Goal: Information Seeking & Learning: Learn about a topic

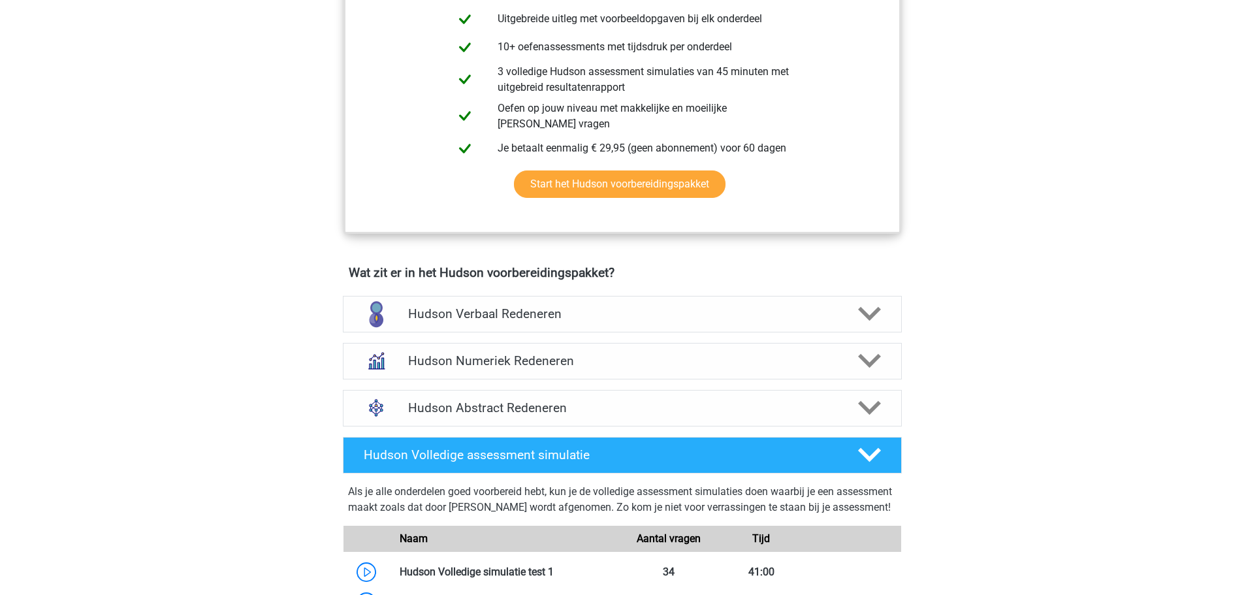
scroll to position [653, 0]
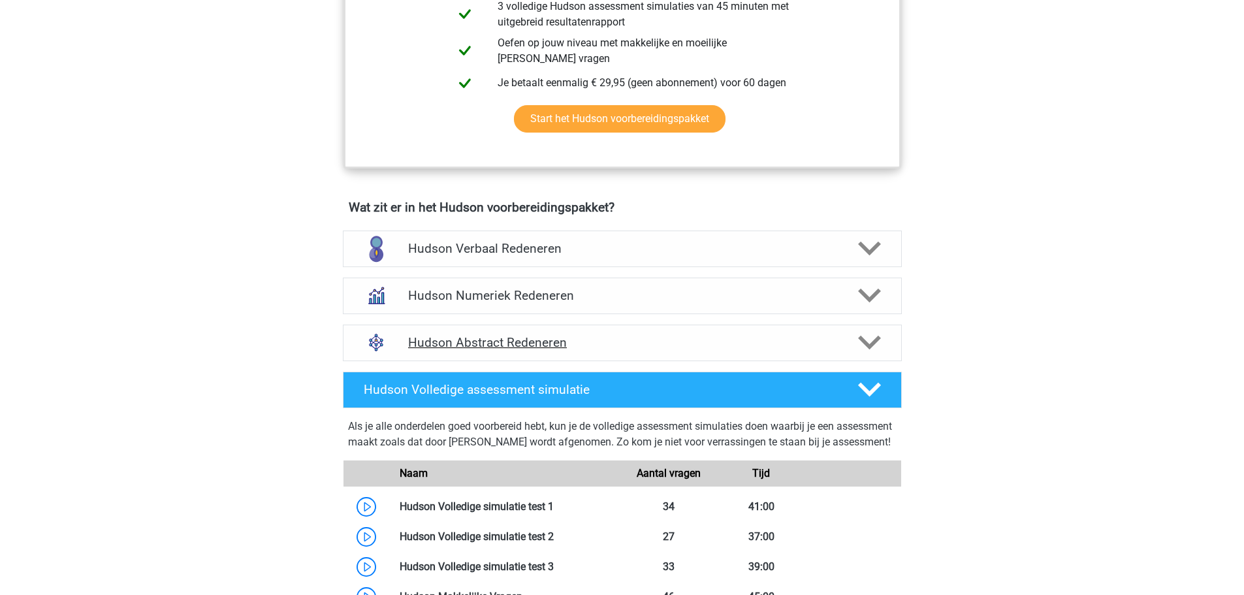
click at [861, 342] on icon at bounding box center [869, 342] width 23 height 23
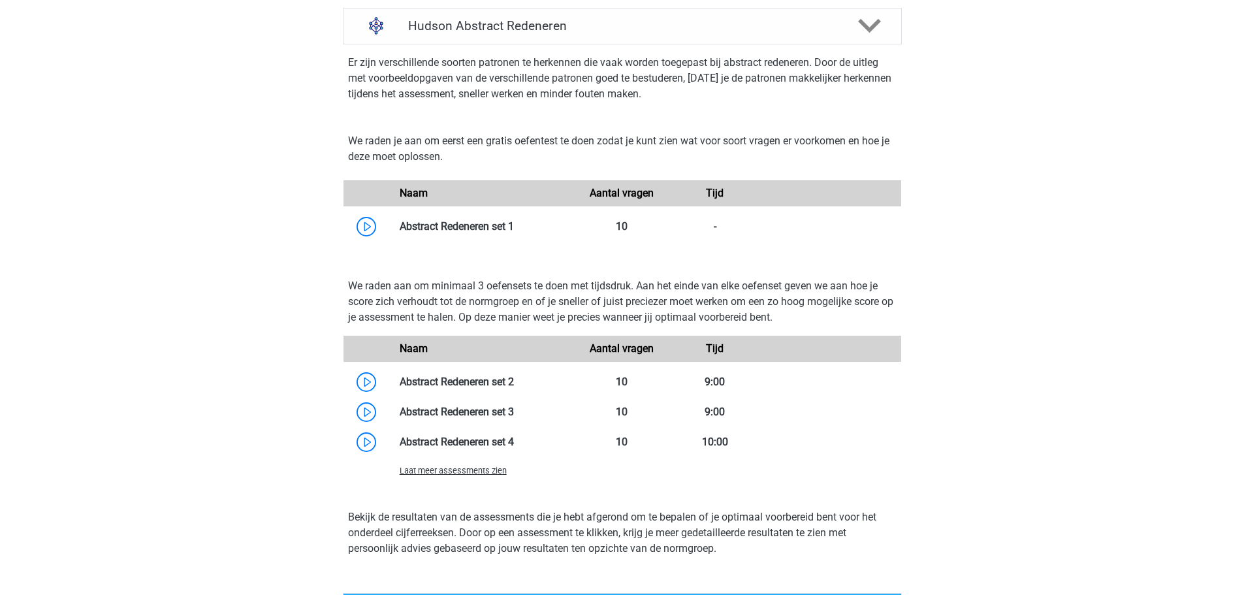
scroll to position [849, 0]
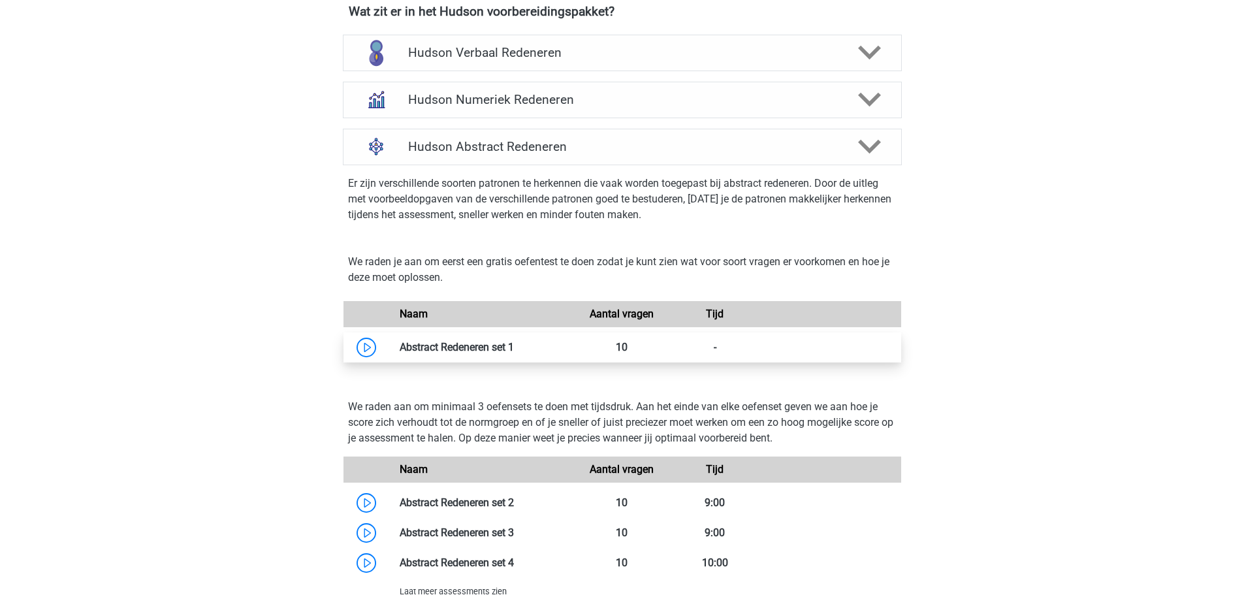
click at [514, 352] on link at bounding box center [514, 347] width 0 height 12
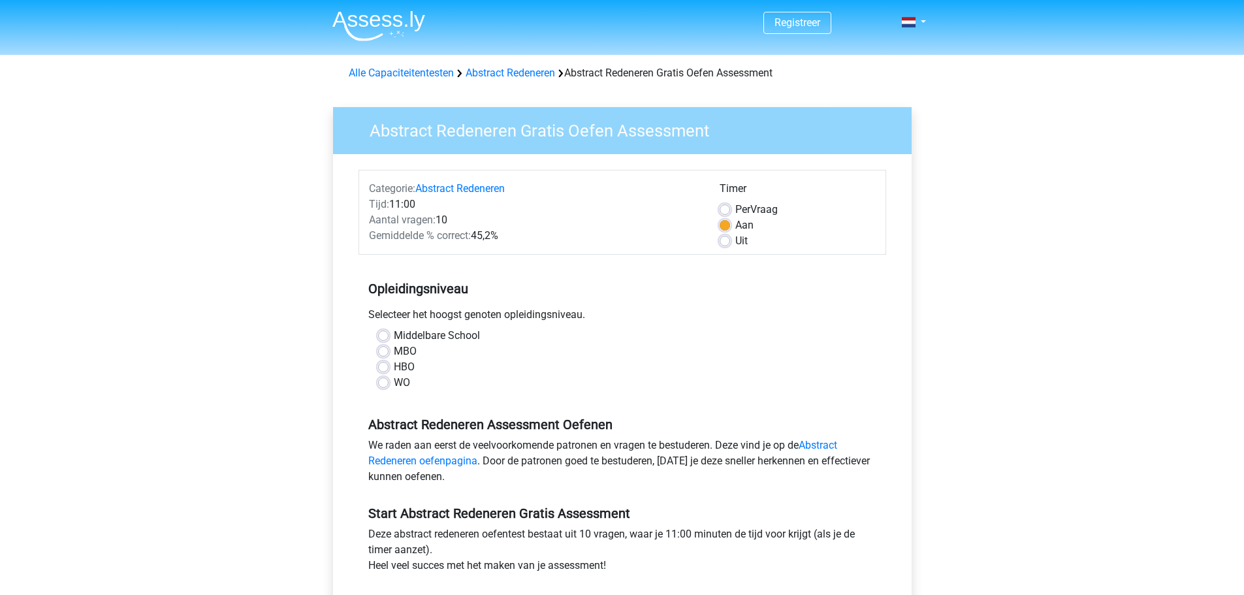
click at [394, 363] on label "HBO" at bounding box center [404, 367] width 21 height 16
click at [383, 363] on input "HBO" at bounding box center [383, 365] width 10 height 13
radio input "true"
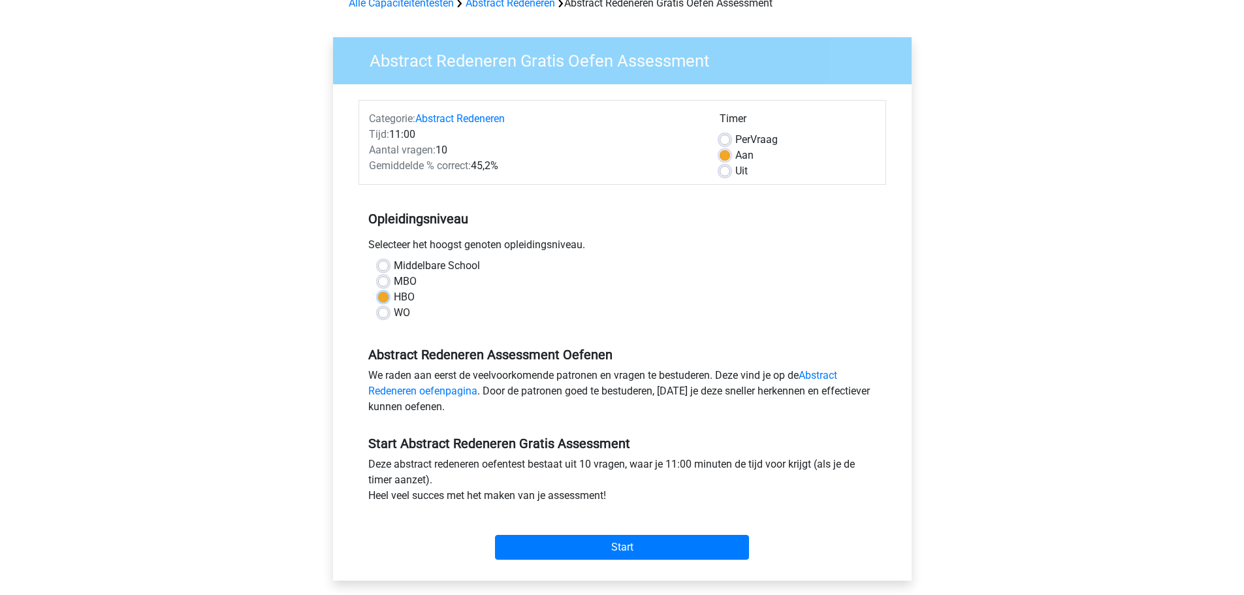
scroll to position [65, 0]
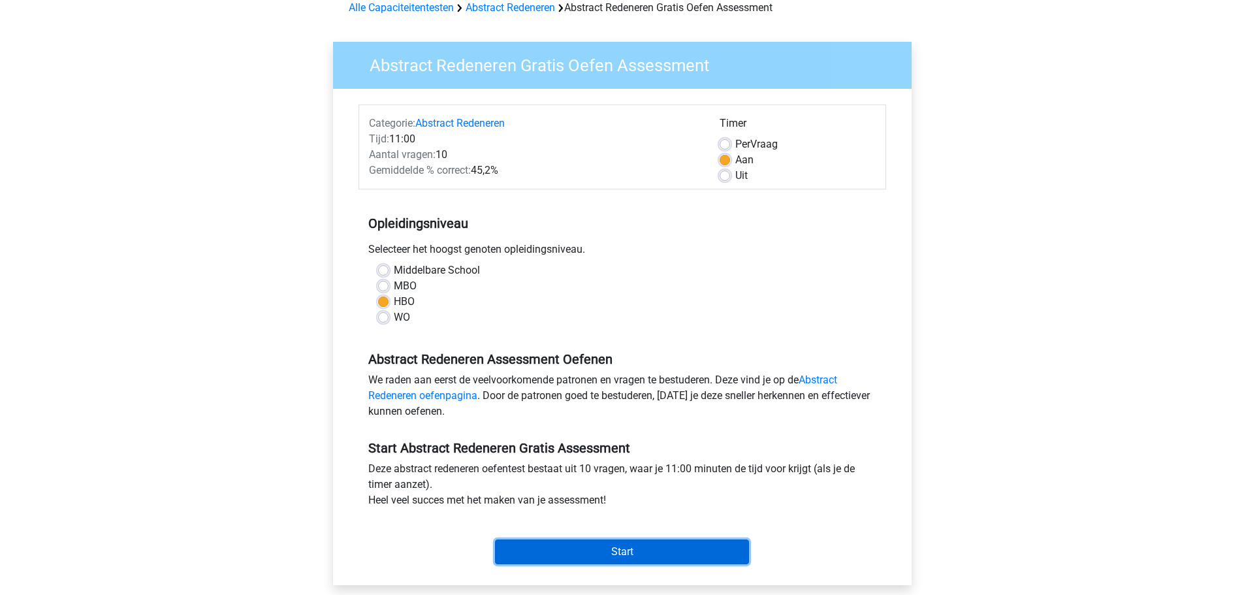
click at [624, 550] on input "Start" at bounding box center [622, 552] width 254 height 25
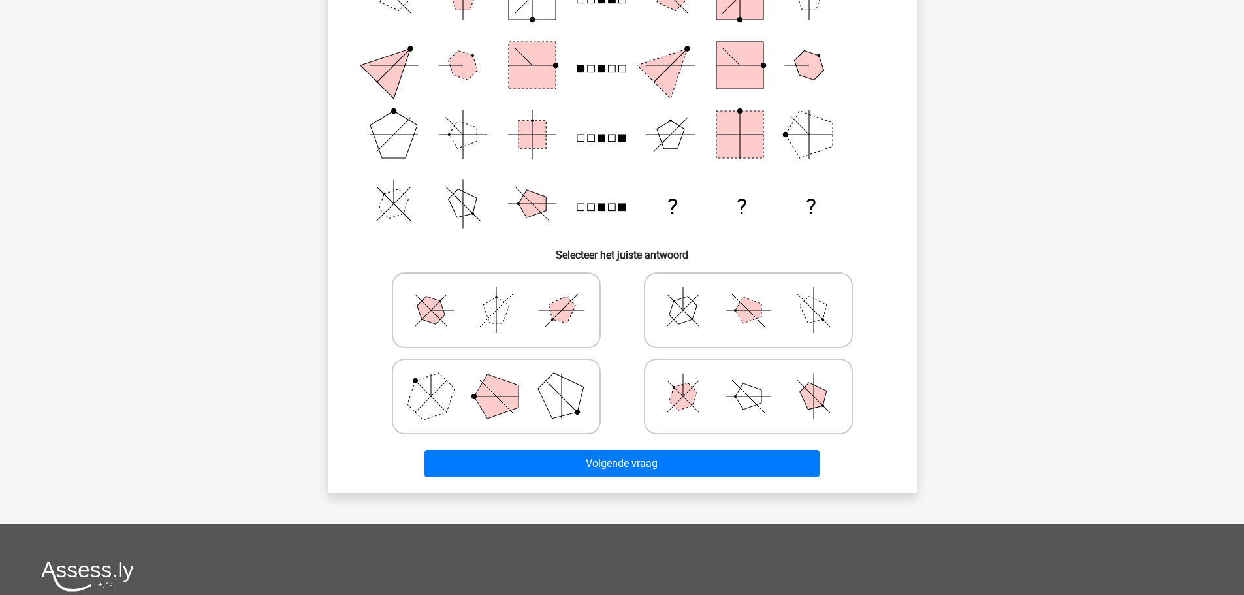
scroll to position [196, 0]
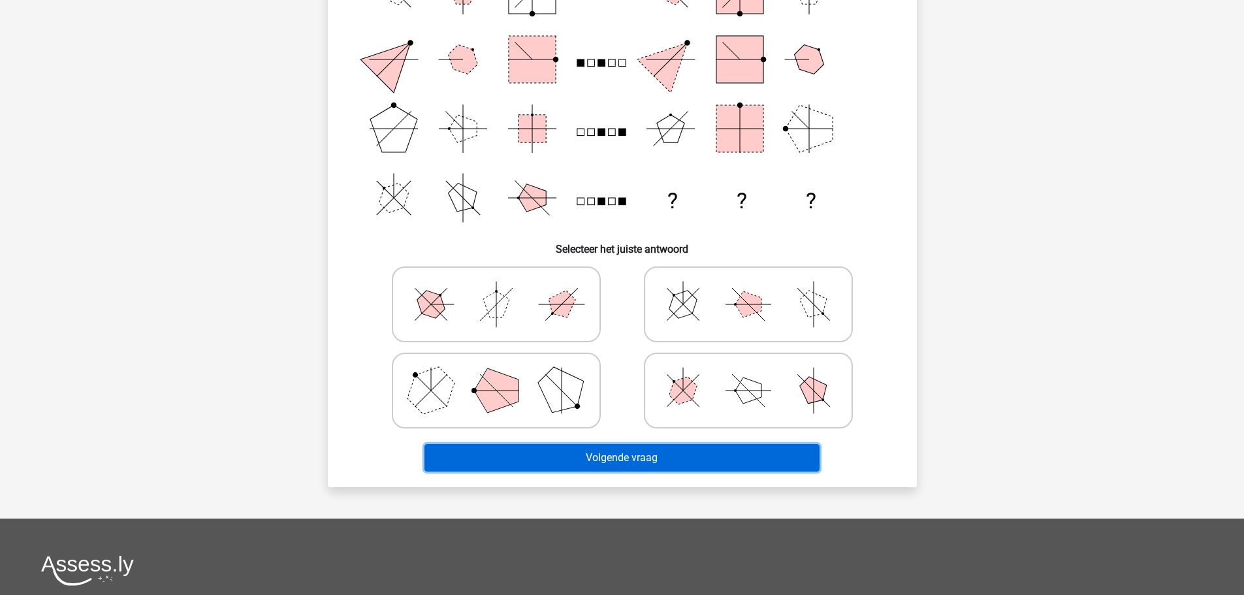
click at [578, 449] on button "Volgende vraag" at bounding box center [622, 457] width 395 height 27
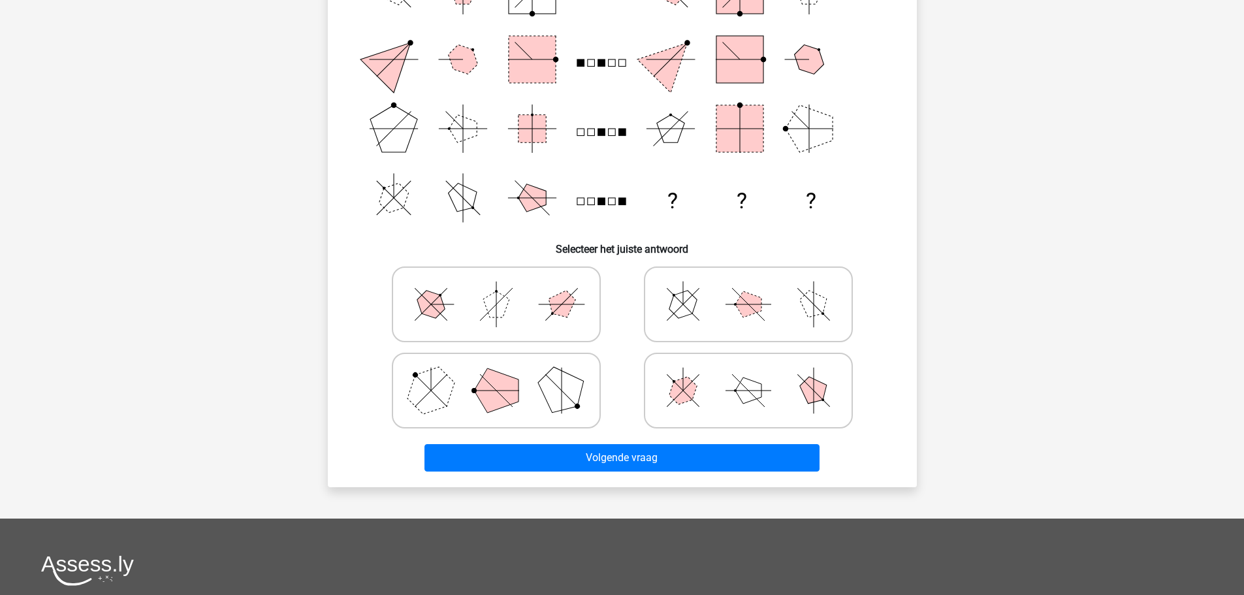
click at [455, 313] on icon at bounding box center [496, 304] width 196 height 65
click at [496, 288] on input "radio" at bounding box center [500, 284] width 8 height 8
radio input "true"
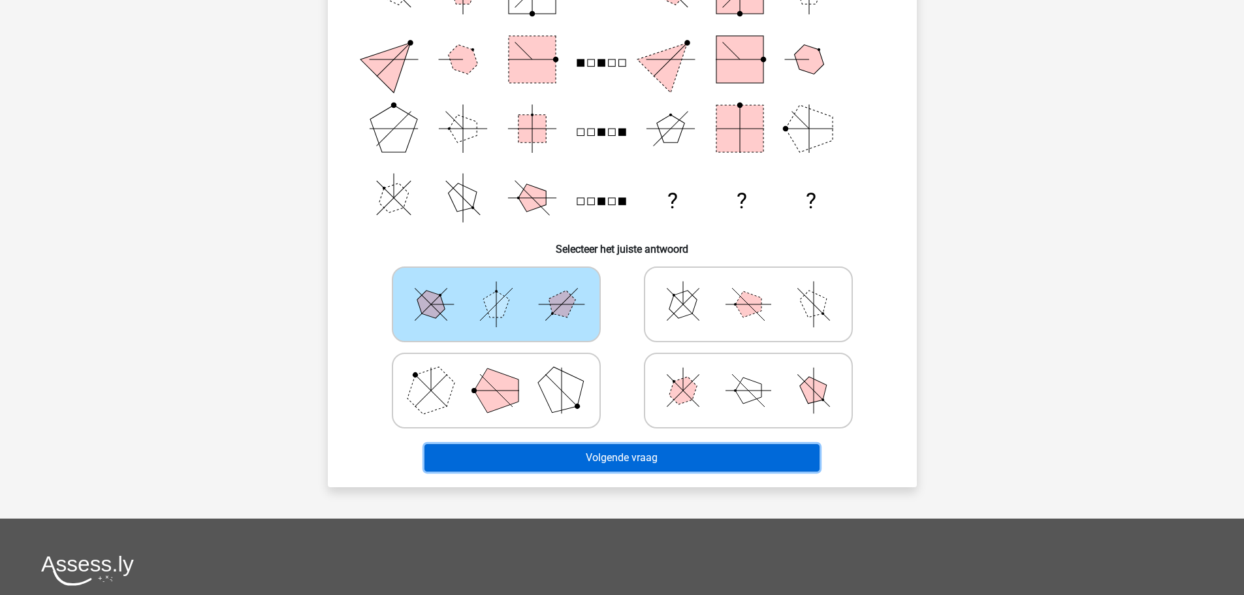
click at [628, 460] on button "Volgende vraag" at bounding box center [622, 457] width 395 height 27
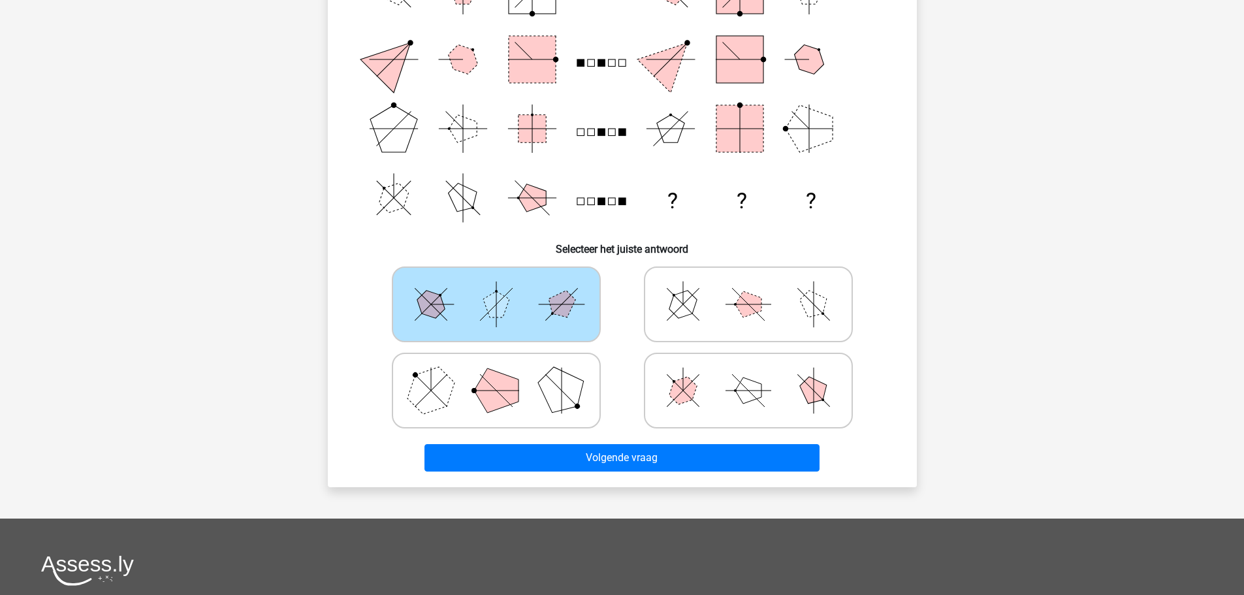
click at [560, 276] on icon at bounding box center [496, 304] width 196 height 65
click at [505, 280] on input "radio" at bounding box center [500, 284] width 8 height 8
click at [551, 295] on icon at bounding box center [496, 304] width 196 height 65
click at [505, 288] on input "radio" at bounding box center [500, 284] width 8 height 8
click at [708, 295] on icon at bounding box center [749, 304] width 196 height 65
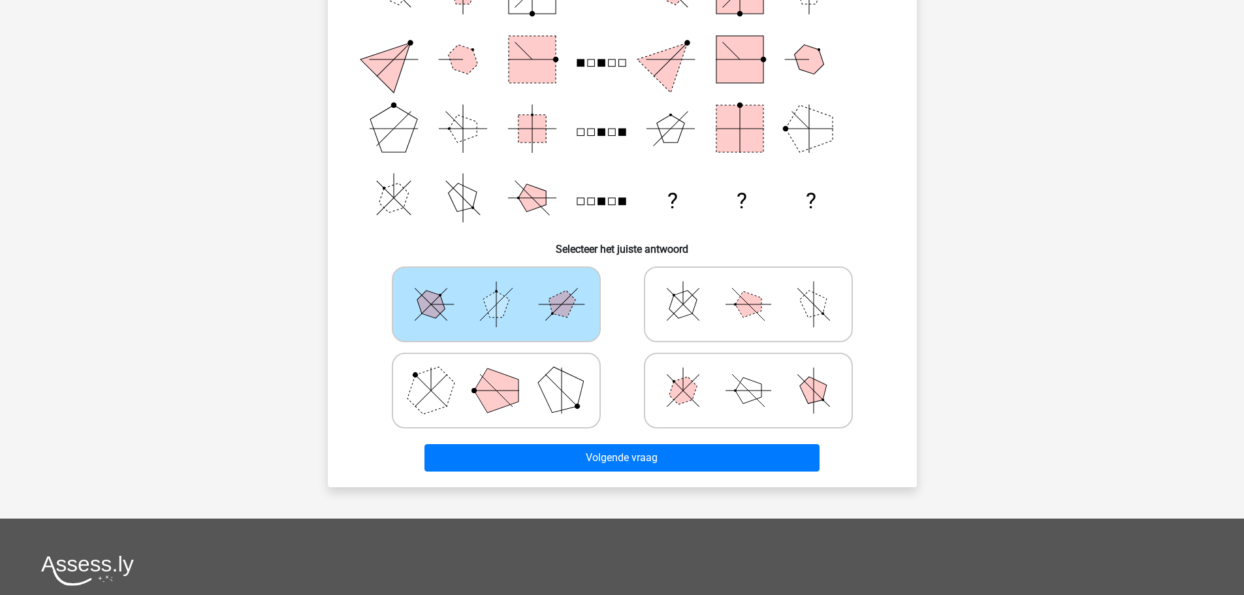
click at [749, 288] on input "radio" at bounding box center [753, 284] width 8 height 8
radio input "true"
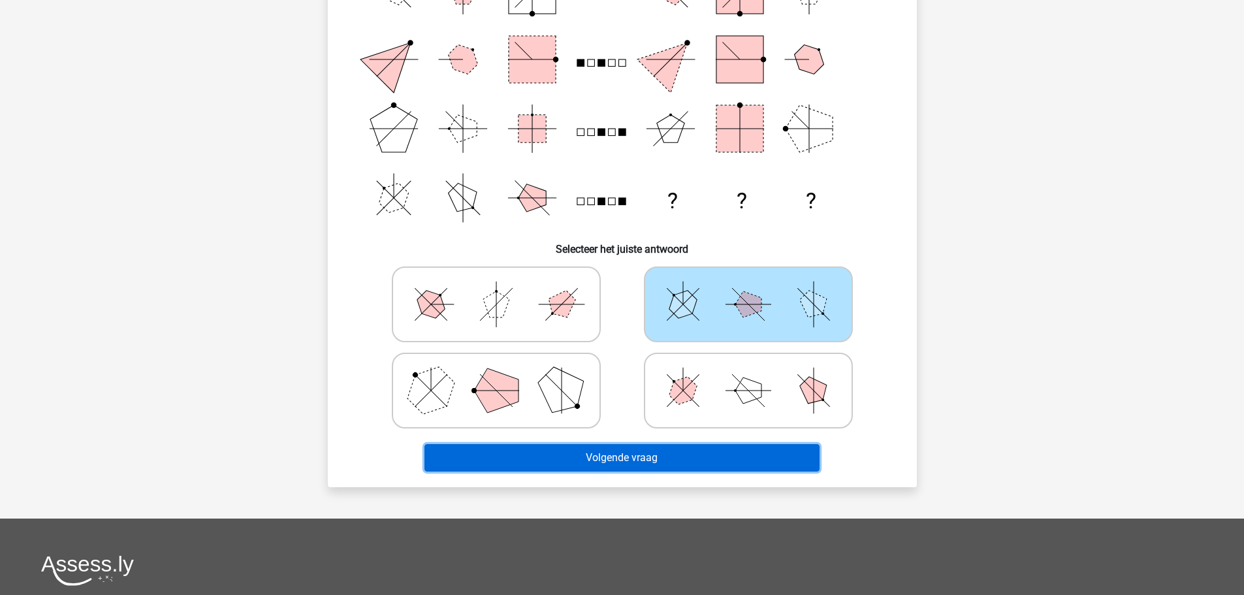
click at [658, 455] on button "Volgende vraag" at bounding box center [622, 457] width 395 height 27
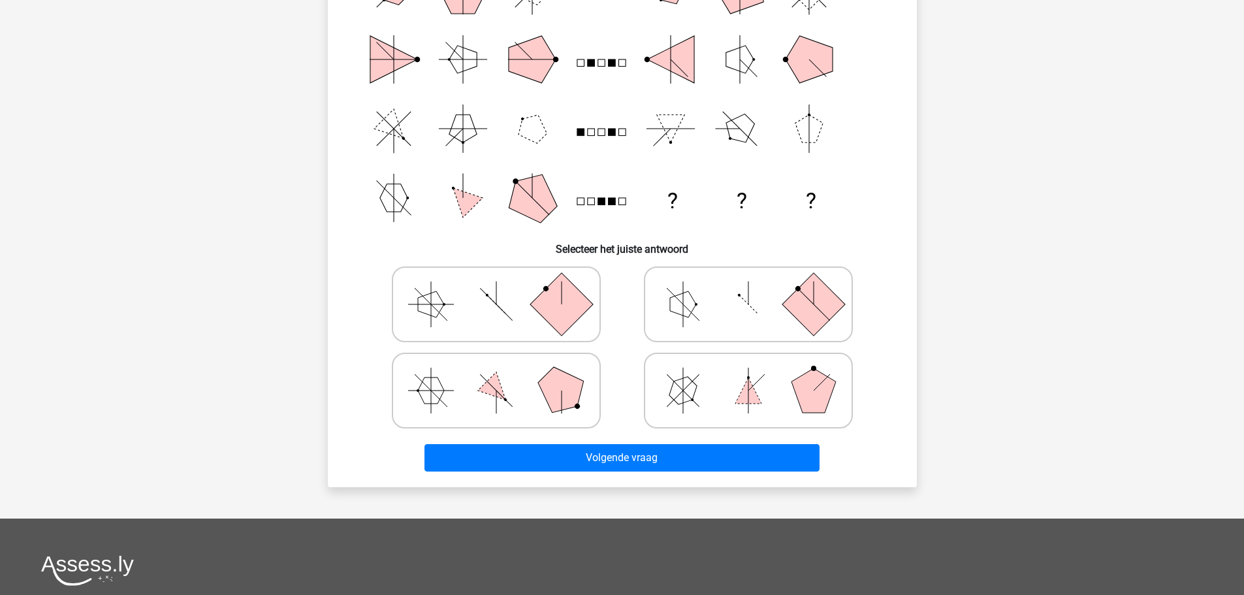
scroll to position [65, 0]
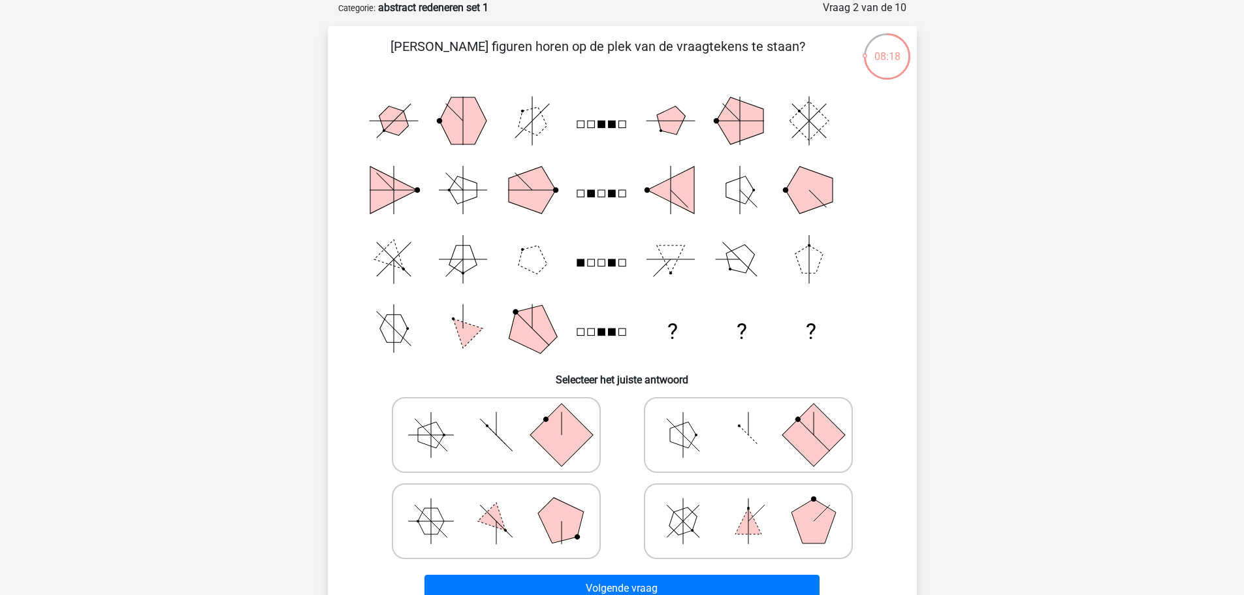
click at [700, 427] on icon at bounding box center [749, 434] width 196 height 65
click at [749, 419] on input "radio" at bounding box center [753, 414] width 8 height 8
radio input "true"
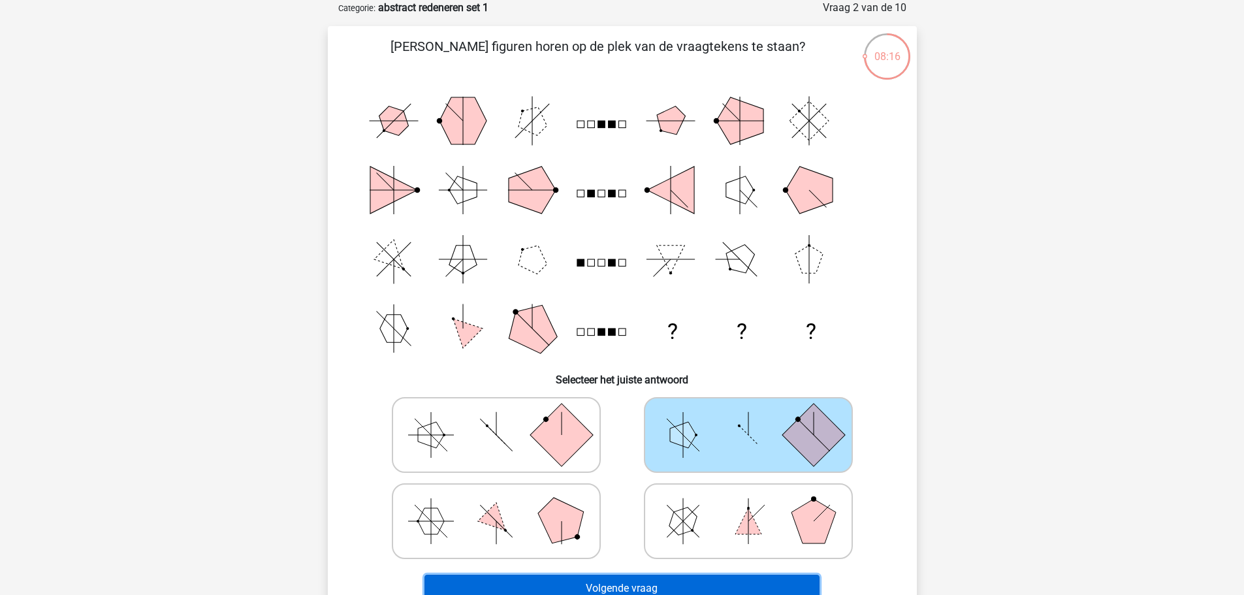
click at [625, 586] on button "Volgende vraag" at bounding box center [622, 588] width 395 height 27
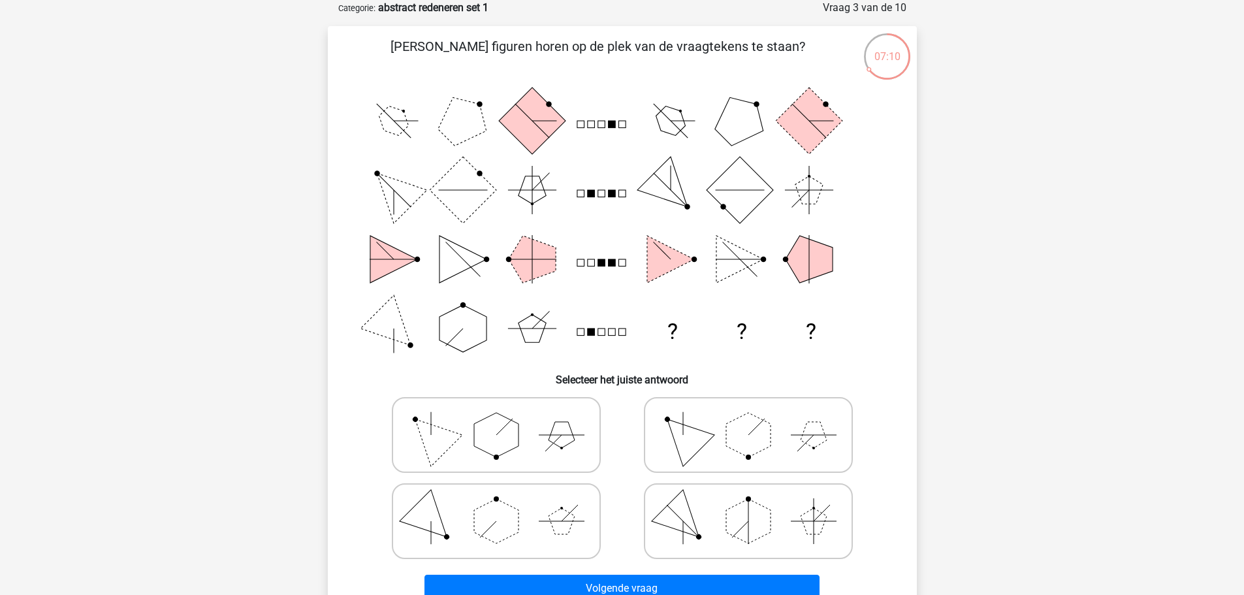
click at [722, 431] on icon at bounding box center [749, 434] width 196 height 65
click at [749, 419] on input "radio" at bounding box center [753, 414] width 8 height 8
radio input "true"
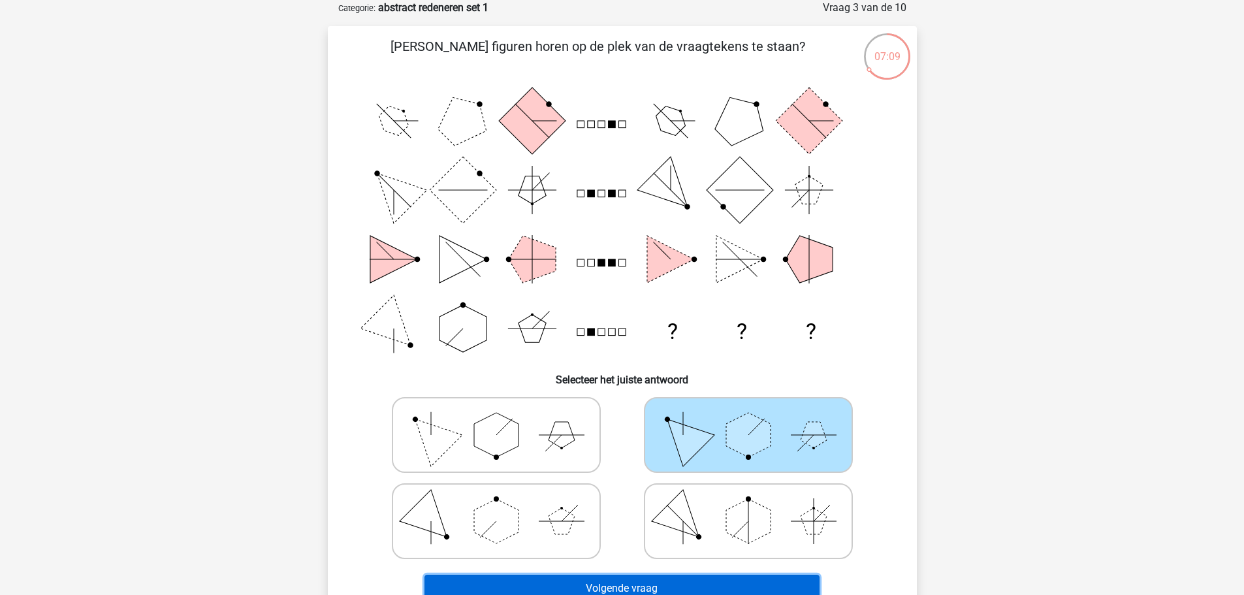
click at [670, 590] on button "Volgende vraag" at bounding box center [622, 588] width 395 height 27
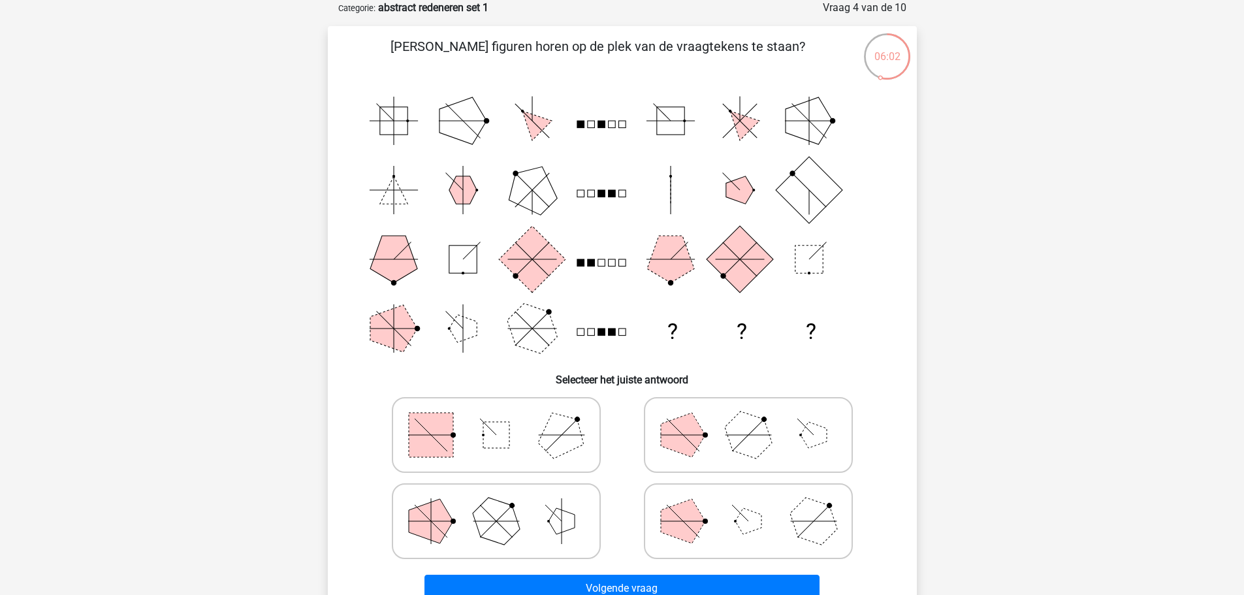
click at [547, 516] on icon at bounding box center [496, 521] width 196 height 65
click at [505, 505] on input "radio" at bounding box center [500, 500] width 8 height 8
radio input "true"
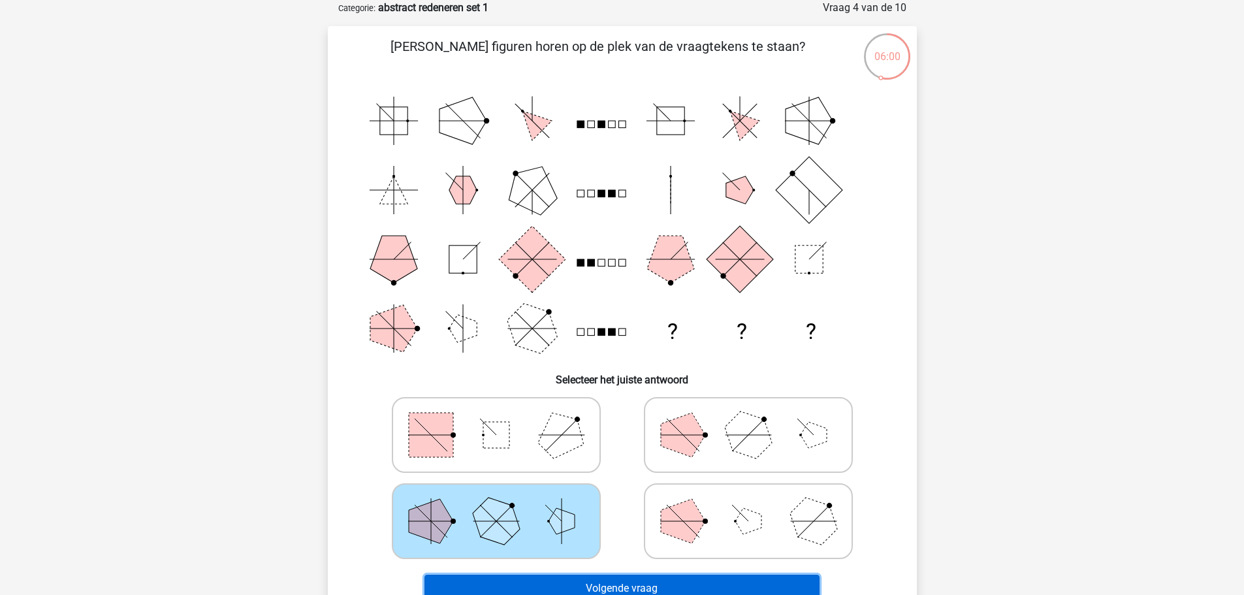
click at [556, 581] on button "Volgende vraag" at bounding box center [622, 588] width 395 height 27
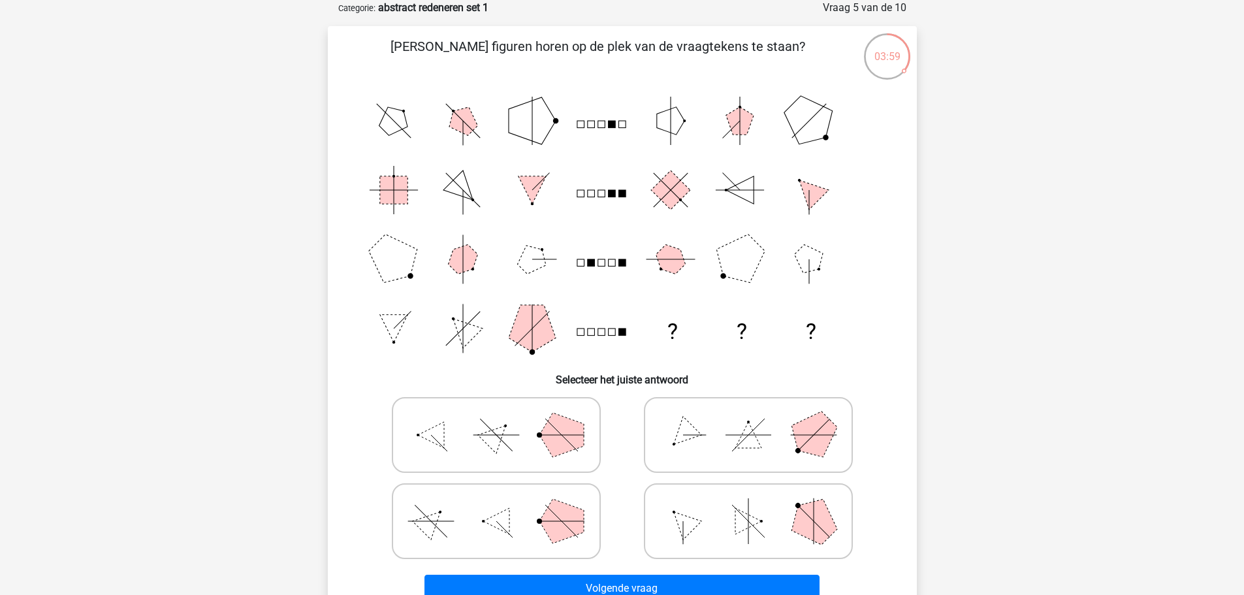
click at [547, 427] on polygon at bounding box center [562, 435] width 44 height 44
click at [505, 419] on input "radio" at bounding box center [500, 414] width 8 height 8
radio input "true"
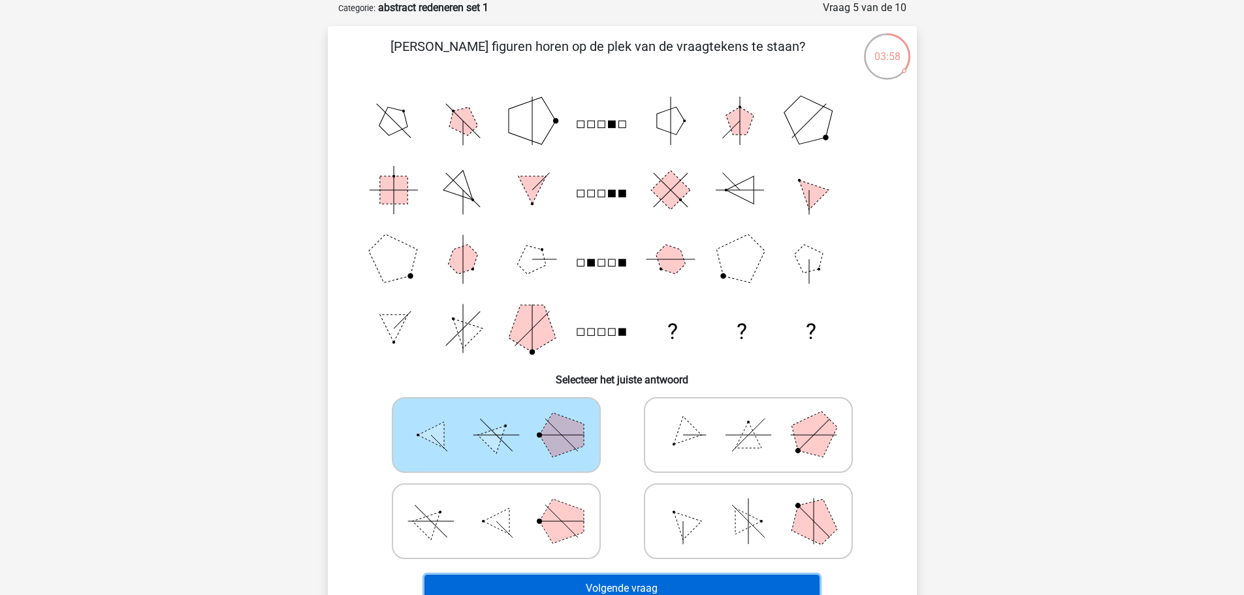
click at [589, 587] on button "Volgende vraag" at bounding box center [622, 588] width 395 height 27
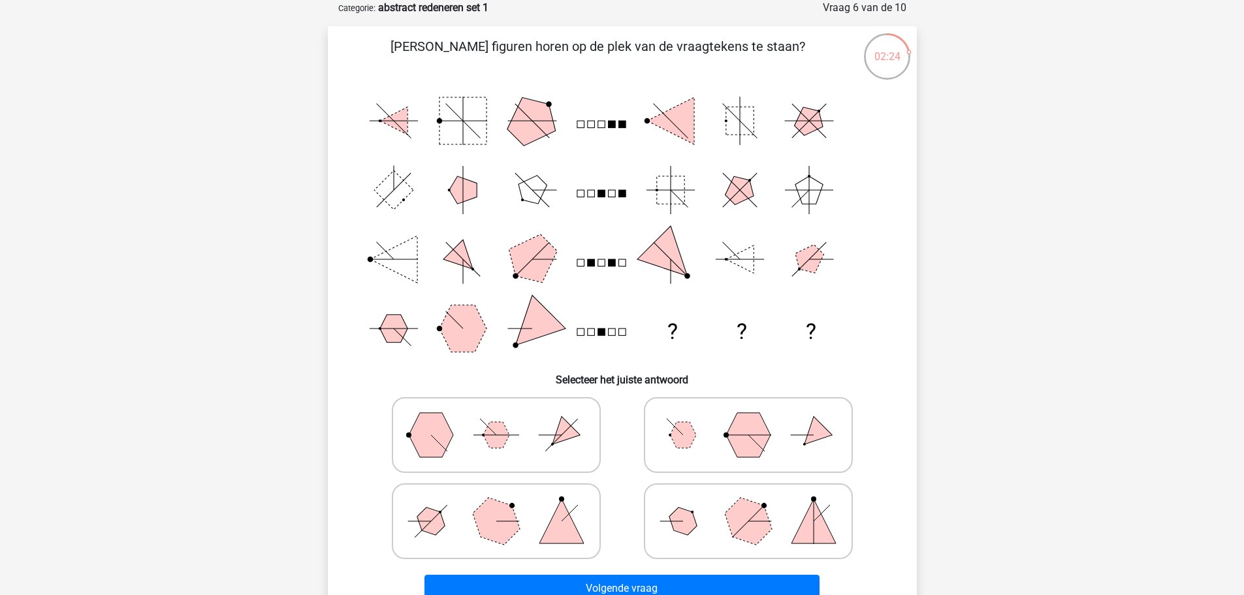
click at [728, 515] on polygon at bounding box center [748, 520] width 63 height 63
click at [749, 505] on input "radio" at bounding box center [753, 500] width 8 height 8
radio input "true"
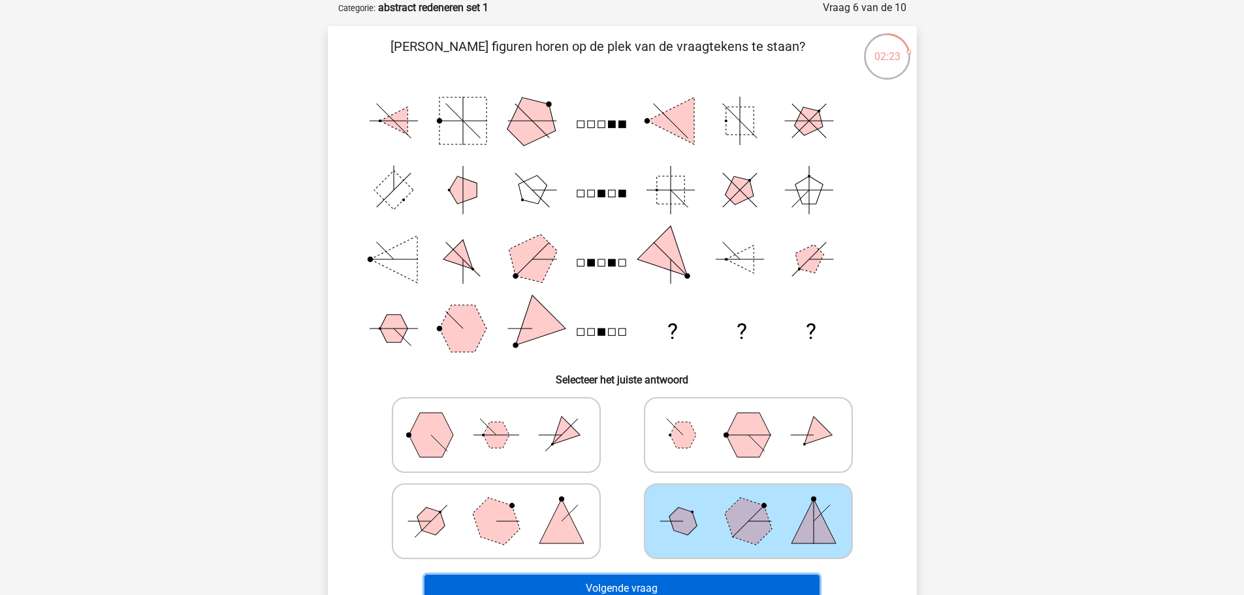
click at [660, 590] on button "Volgende vraag" at bounding box center [622, 588] width 395 height 27
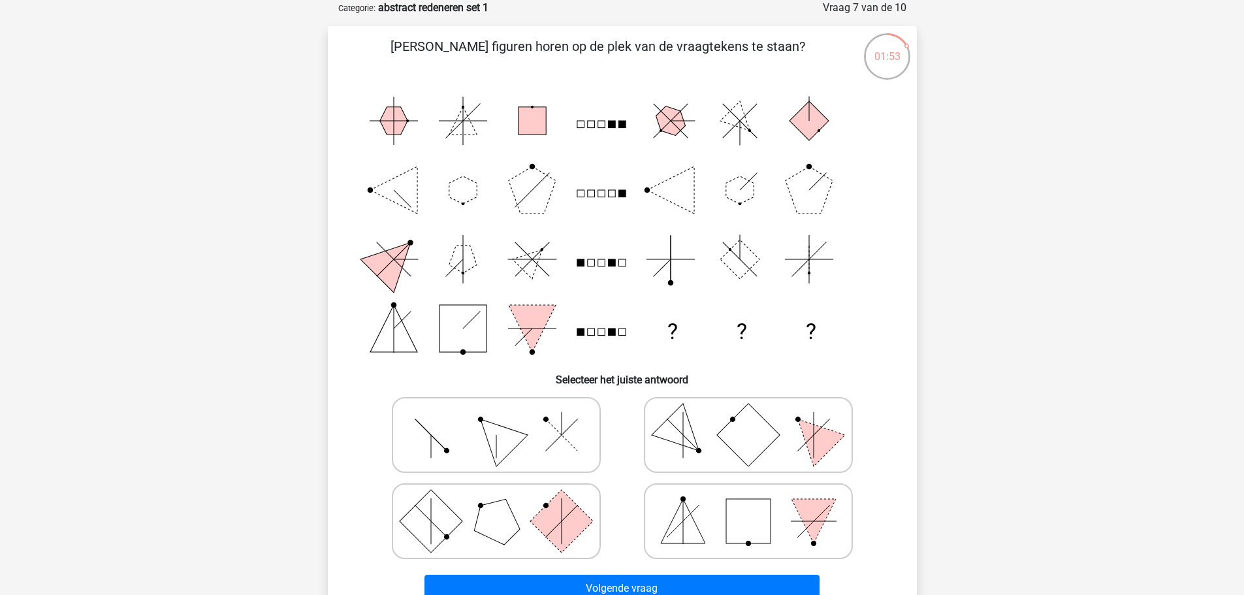
click at [472, 437] on icon at bounding box center [496, 434] width 196 height 65
click at [496, 419] on input "radio" at bounding box center [500, 414] width 8 height 8
radio input "true"
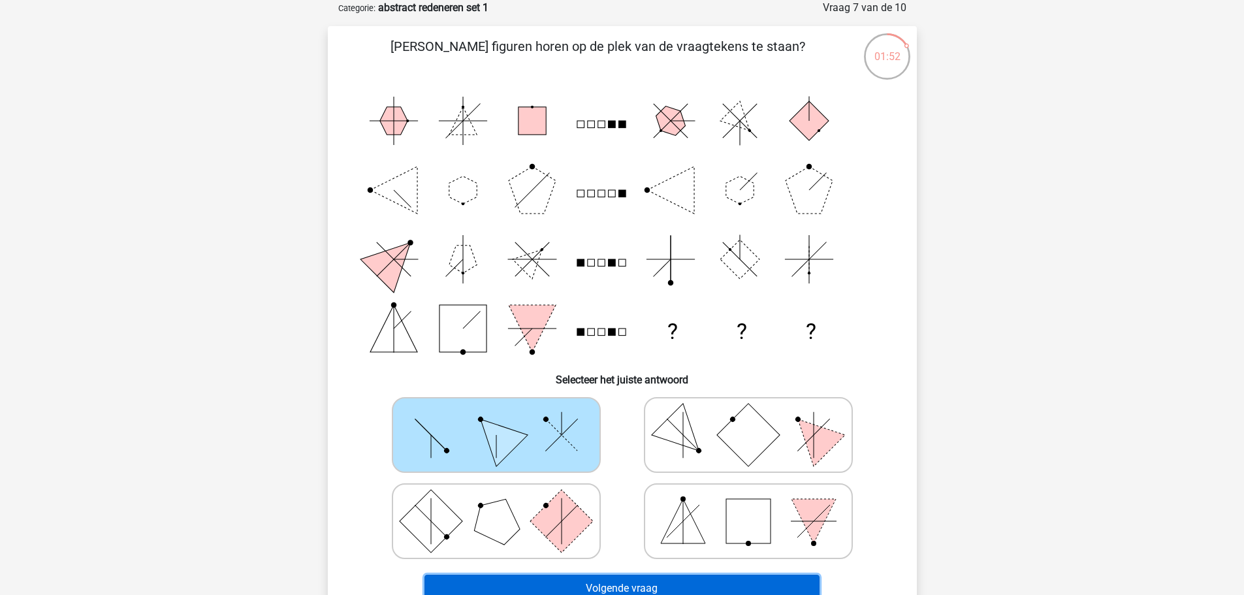
click at [598, 590] on button "Volgende vraag" at bounding box center [622, 588] width 395 height 27
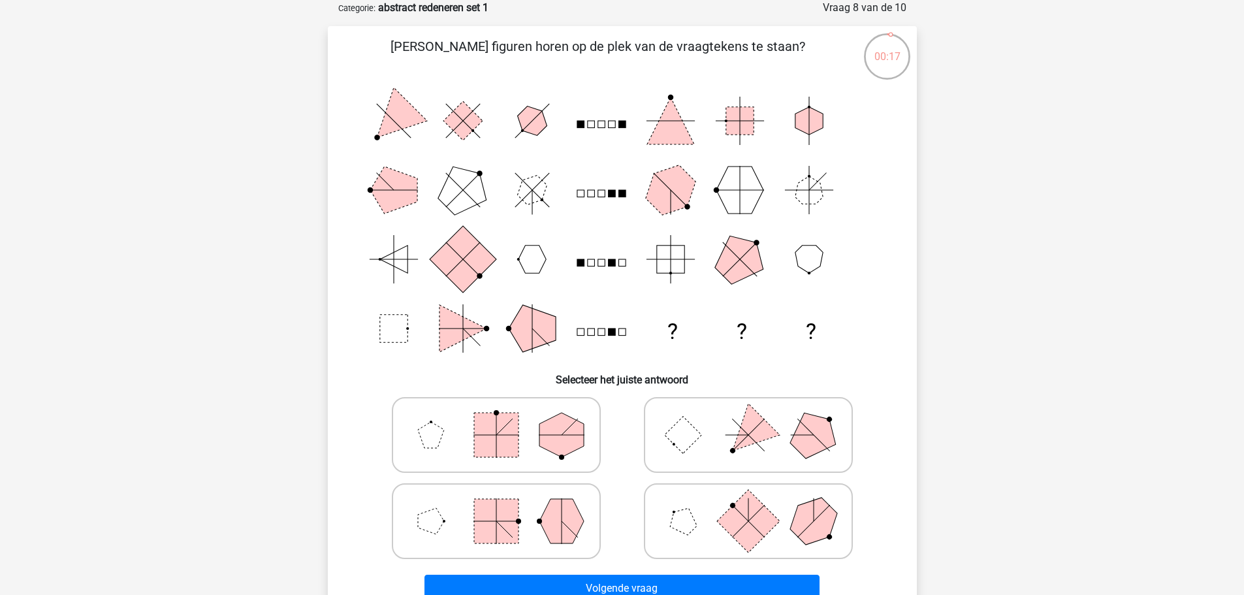
click at [505, 521] on rect at bounding box center [496, 521] width 44 height 44
click at [505, 505] on input "radio" at bounding box center [500, 500] width 8 height 8
radio input "true"
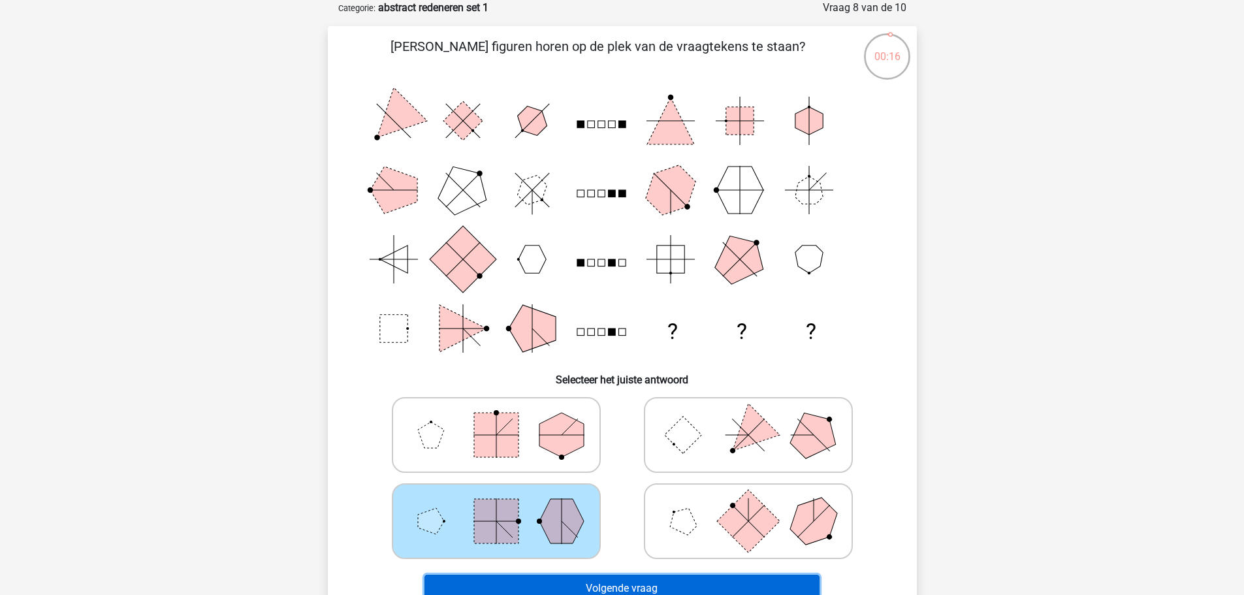
click at [615, 587] on button "Volgende vraag" at bounding box center [622, 588] width 395 height 27
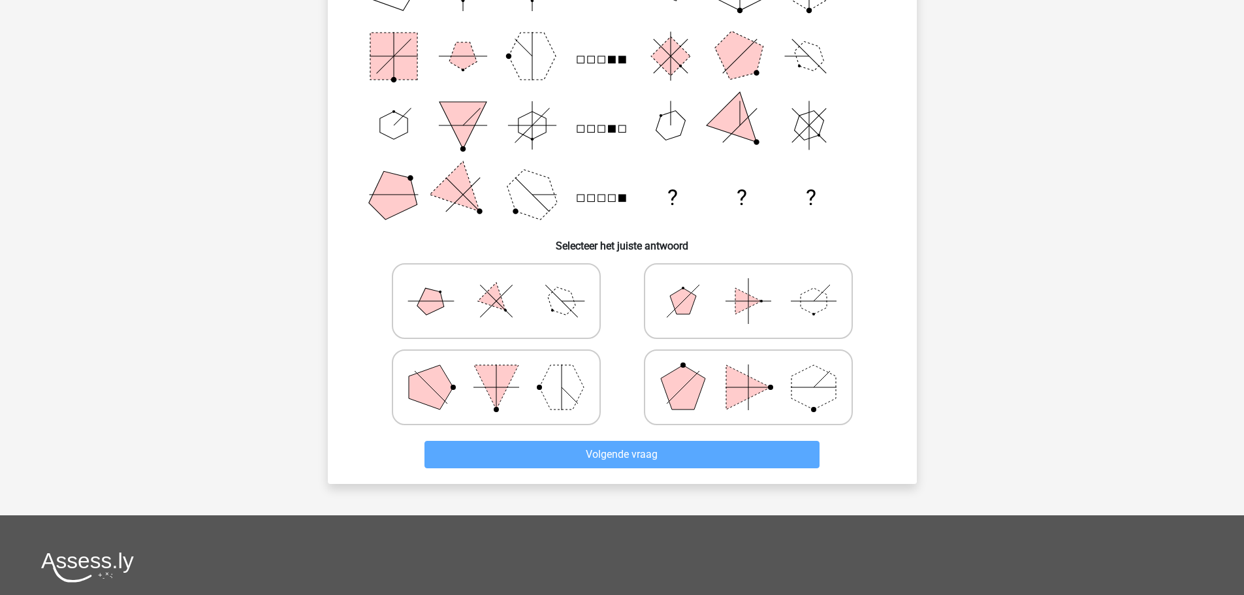
scroll to position [260, 0]
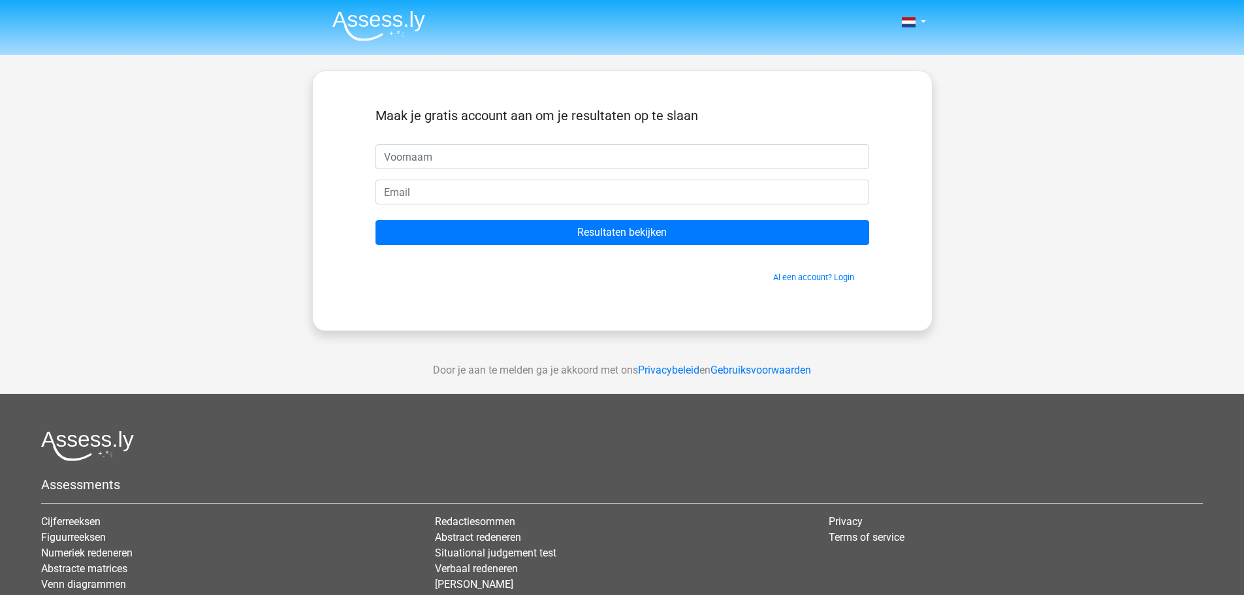
click at [485, 162] on input "text" at bounding box center [623, 156] width 494 height 25
type input "[PERSON_NAME]"
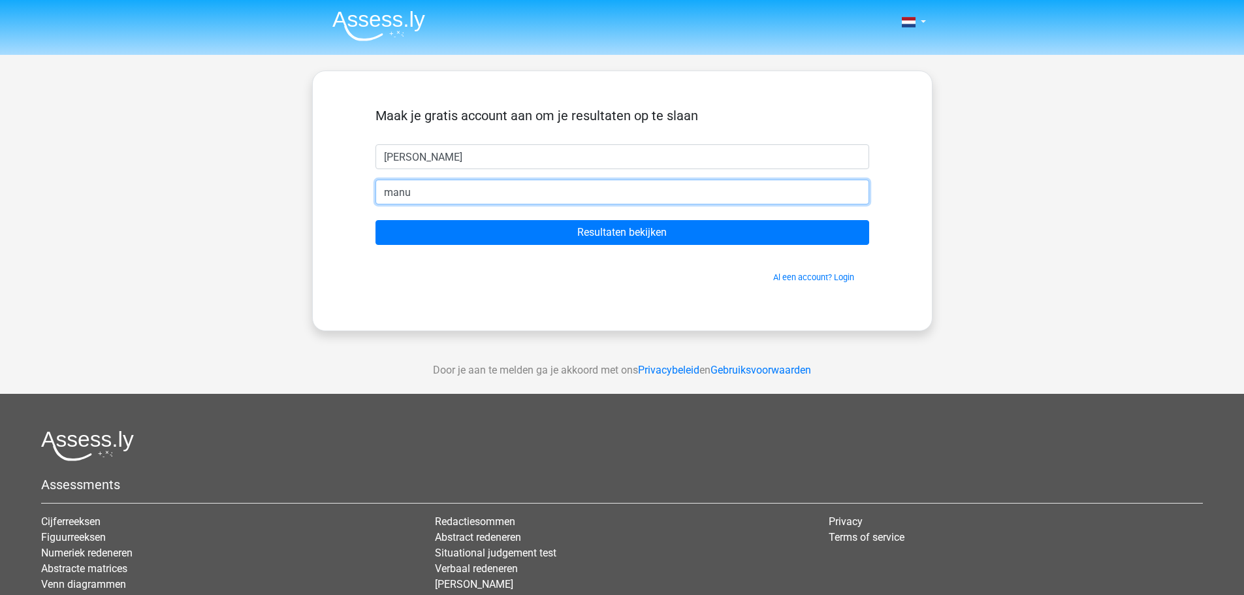
type input "[EMAIL_ADDRESS][DOMAIN_NAME]"
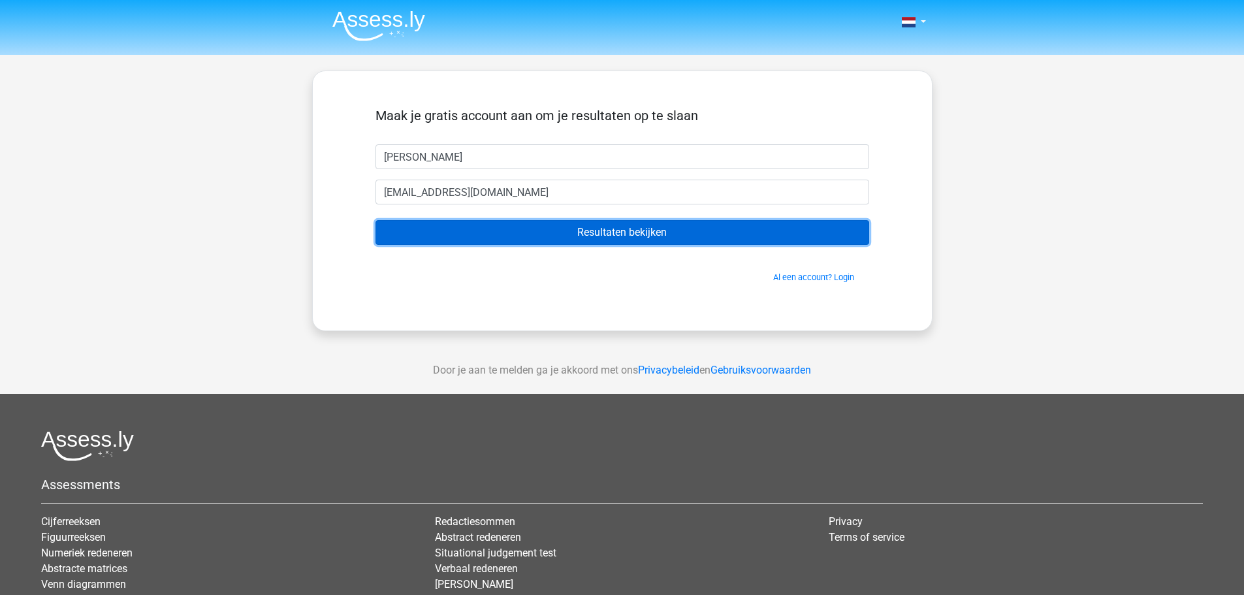
click at [621, 225] on input "Resultaten bekijken" at bounding box center [623, 232] width 494 height 25
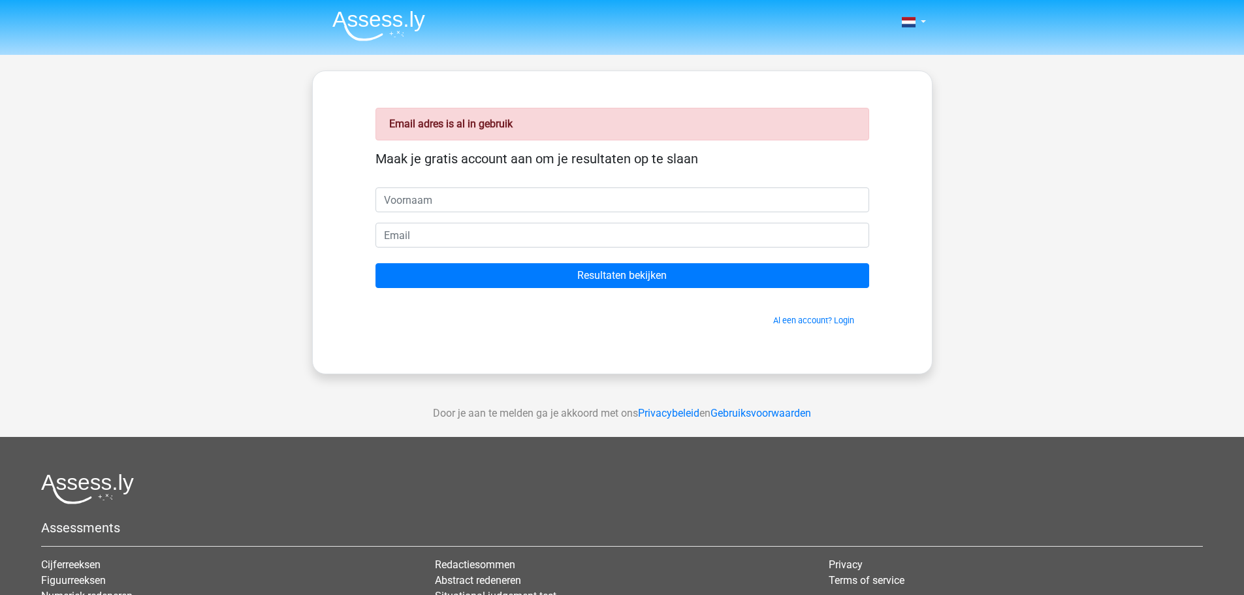
click at [488, 199] on input "text" at bounding box center [623, 199] width 494 height 25
click at [404, 242] on input "email" at bounding box center [623, 235] width 494 height 25
type input "[EMAIL_ADDRESS][DOMAIN_NAME]"
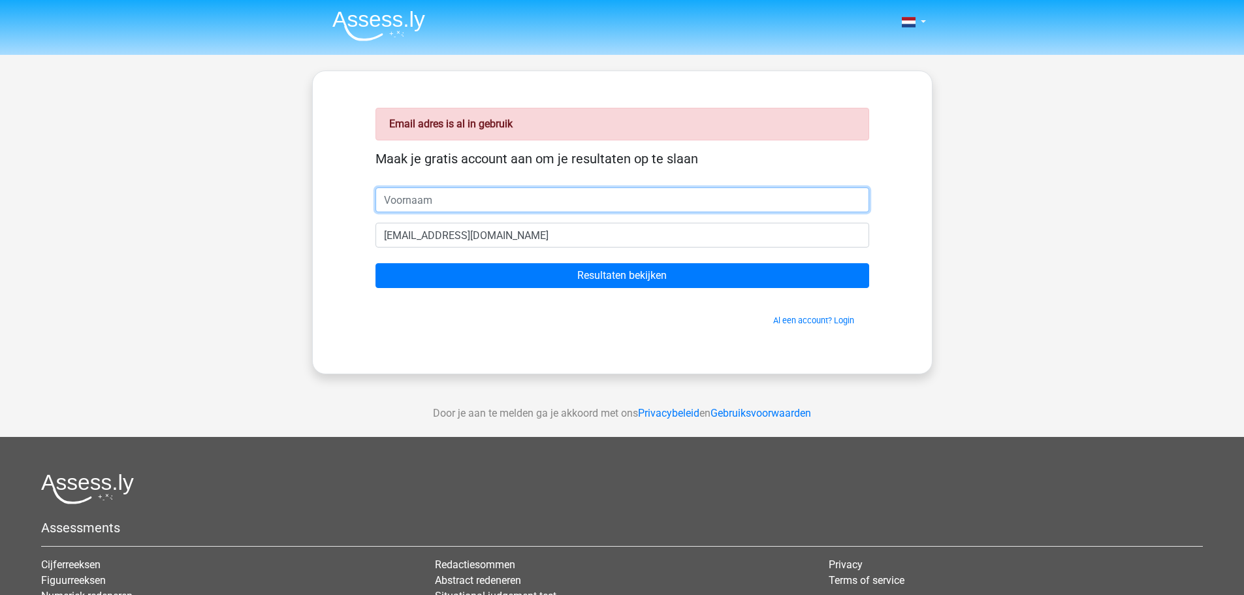
click at [447, 197] on input "text" at bounding box center [623, 199] width 494 height 25
type input "[PERSON_NAME]"
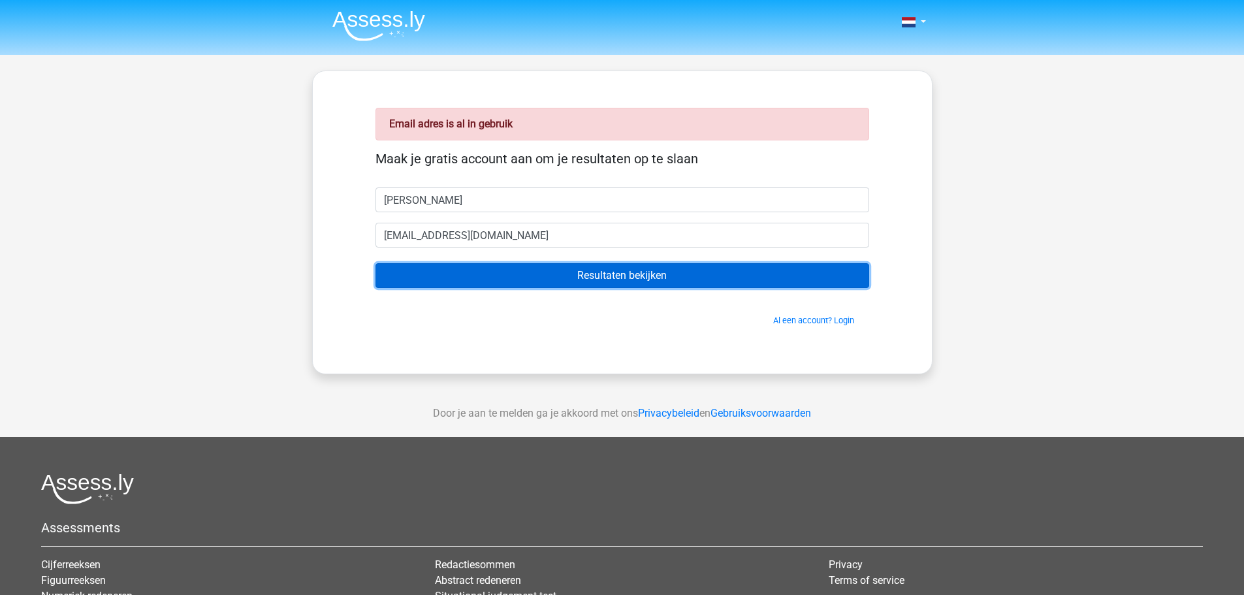
click at [614, 281] on input "Resultaten bekijken" at bounding box center [623, 275] width 494 height 25
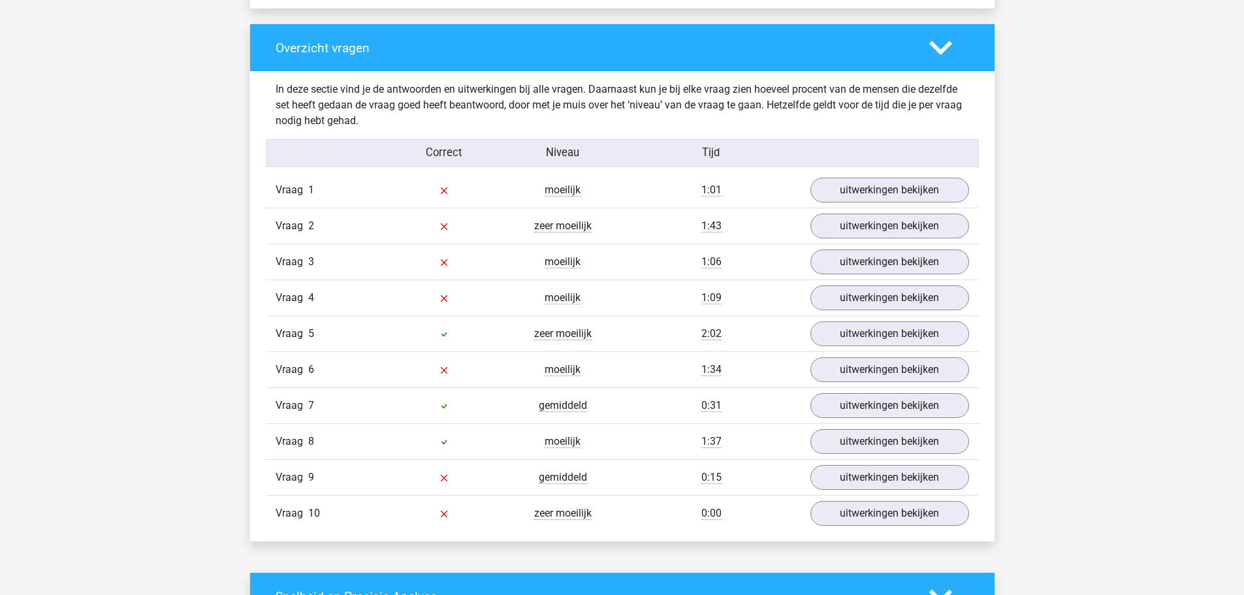
scroll to position [980, 0]
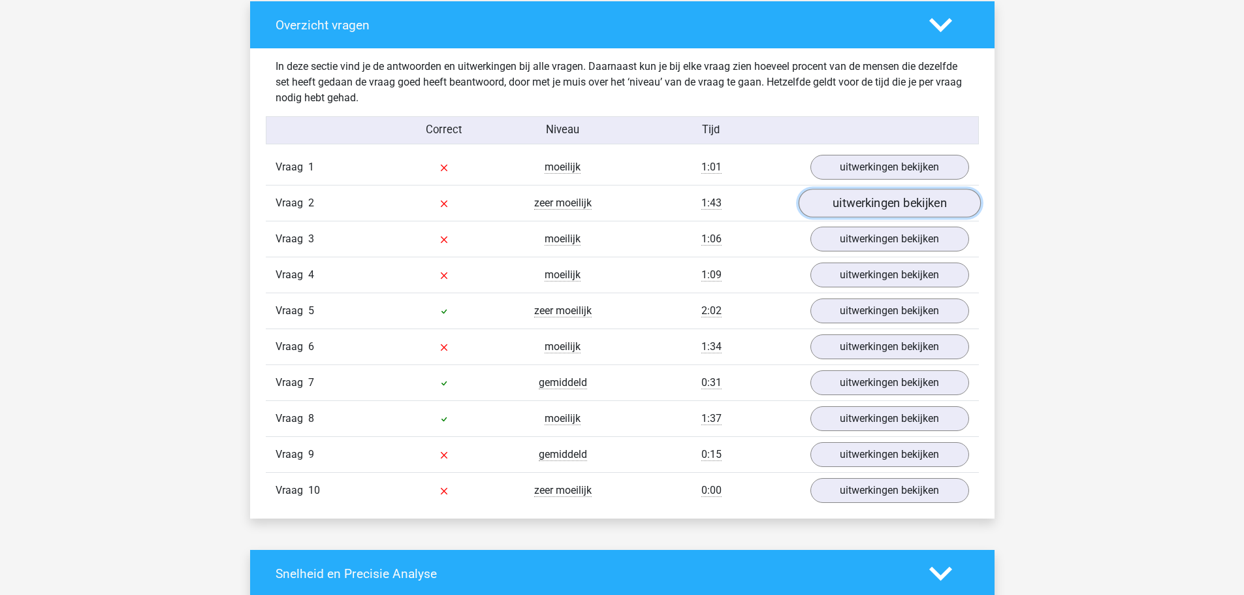
click at [856, 198] on link "uitwerkingen bekijken" at bounding box center [889, 203] width 182 height 29
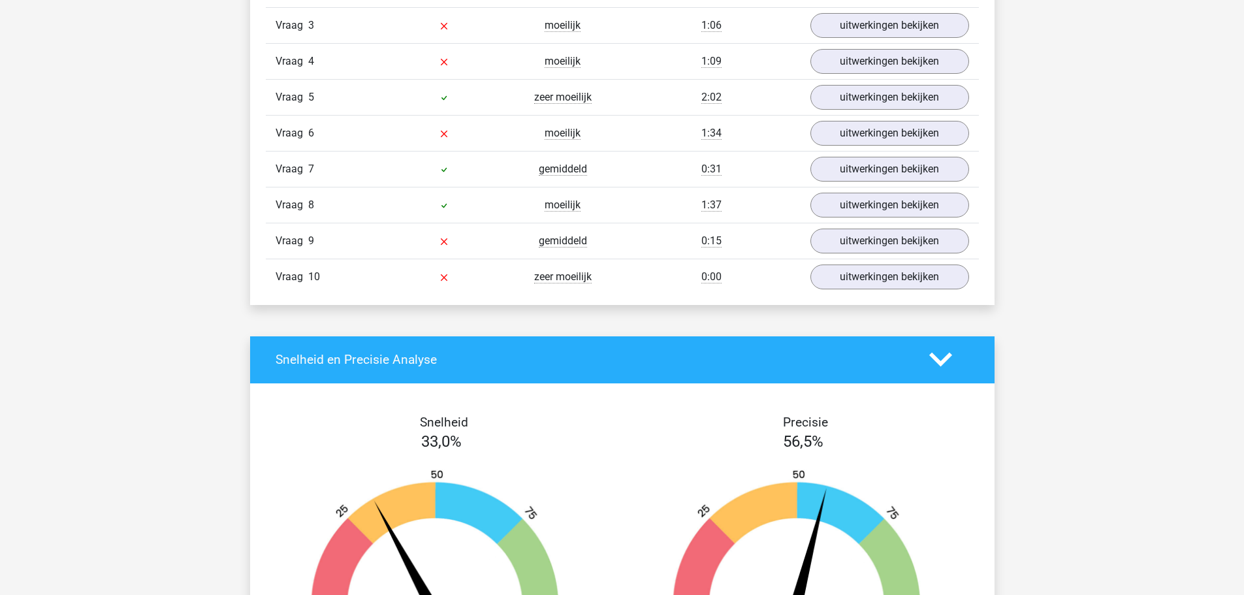
scroll to position [2090, 0]
